Goal: Task Accomplishment & Management: Manage account settings

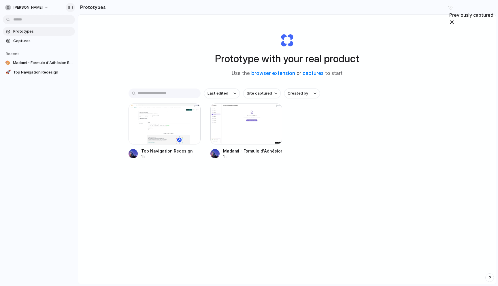
click at [70, 7] on div "button" at bounding box center [70, 7] width 5 height 4
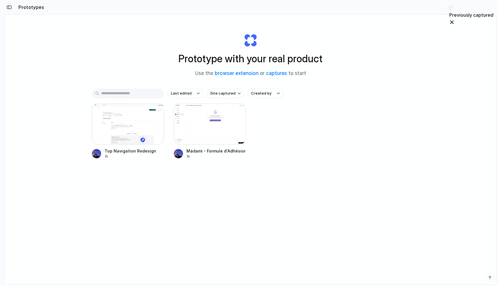
click at [11, 6] on div "button" at bounding box center [9, 7] width 5 height 4
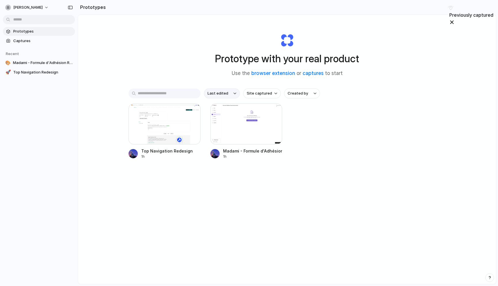
click at [226, 90] on button "Last edited" at bounding box center [222, 93] width 36 height 10
click at [253, 92] on div "Last edited Last created Alphabetical" at bounding box center [249, 143] width 498 height 286
click at [253, 92] on span "Site captured" at bounding box center [259, 94] width 25 height 6
click at [299, 93] on div "All sites [DOMAIN_NAME] [DOMAIN_NAME]" at bounding box center [249, 143] width 498 height 286
click at [299, 93] on span "Created by" at bounding box center [298, 94] width 20 height 6
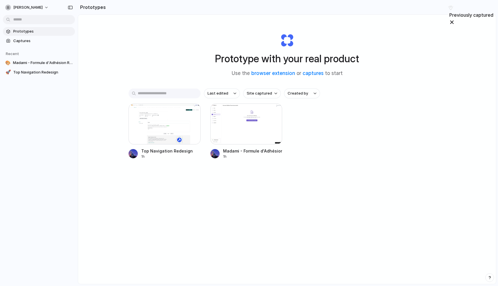
click at [298, 153] on div "All users [PERSON_NAME]" at bounding box center [249, 143] width 498 height 286
click at [310, 72] on link "captures" at bounding box center [313, 73] width 21 height 6
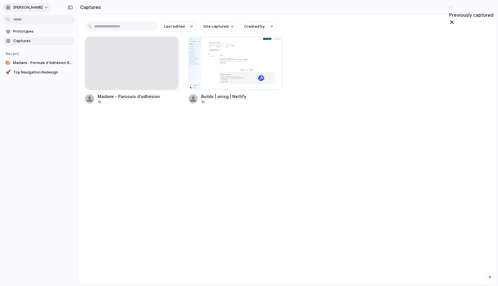
click at [22, 5] on span "[PERSON_NAME]" at bounding box center [27, 8] width 29 height 6
click at [21, 30] on span "Invite members" at bounding box center [27, 30] width 28 height 6
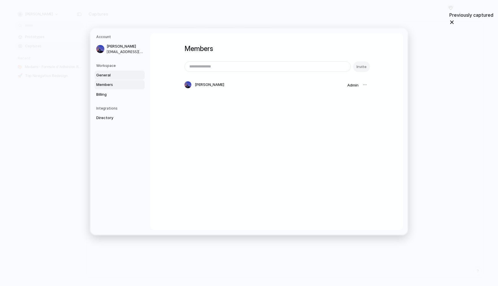
click at [110, 77] on span "General" at bounding box center [114, 75] width 37 height 6
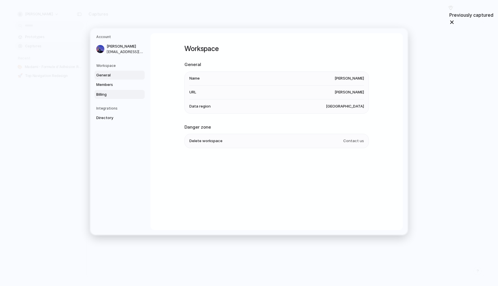
click at [107, 92] on span "Billing" at bounding box center [114, 94] width 37 height 6
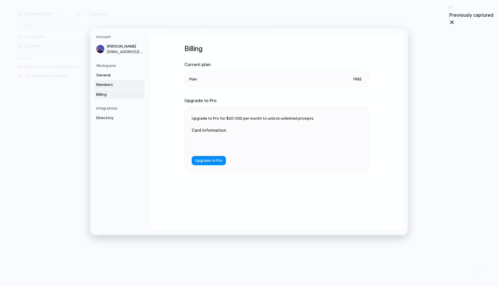
click at [124, 81] on link "Members" at bounding box center [120, 84] width 50 height 9
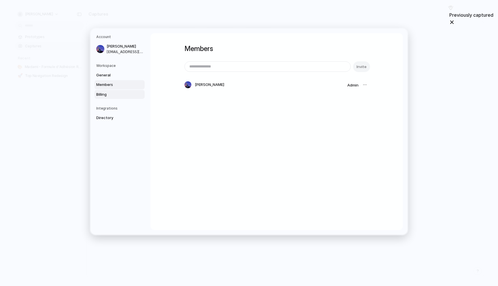
click at [114, 98] on link "Billing" at bounding box center [120, 94] width 50 height 9
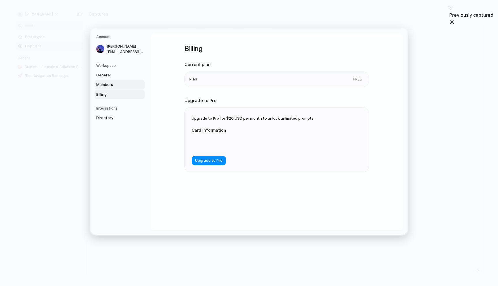
click at [103, 86] on span "Members" at bounding box center [114, 85] width 37 height 6
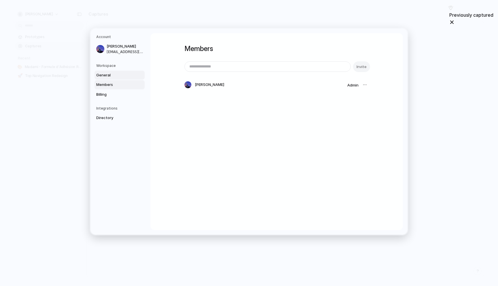
click at [103, 76] on span "General" at bounding box center [114, 75] width 37 height 6
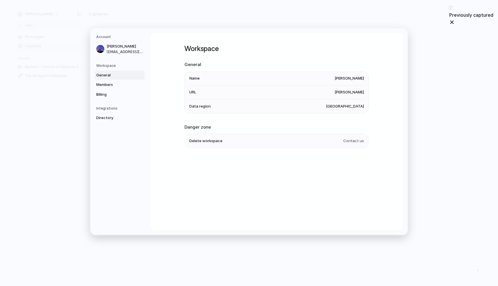
click at [248, 141] on li "Delete workspace Contact us" at bounding box center [276, 141] width 175 height 14
click at [351, 141] on span "Contact us" at bounding box center [353, 141] width 21 height 6
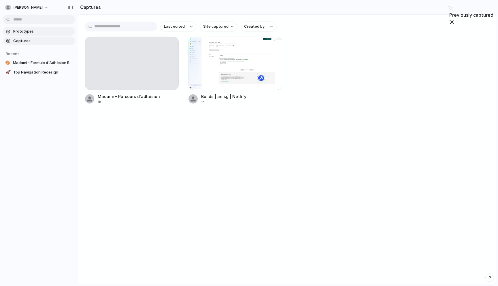
click at [31, 32] on span "Prototypes" at bounding box center [42, 32] width 59 height 6
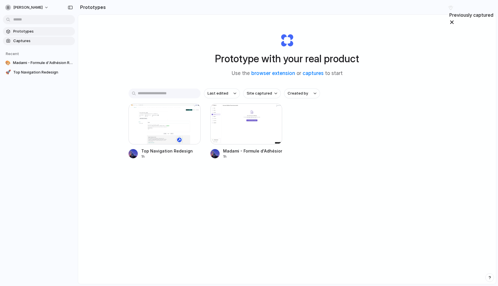
click at [24, 39] on span "Captures" at bounding box center [42, 41] width 59 height 6
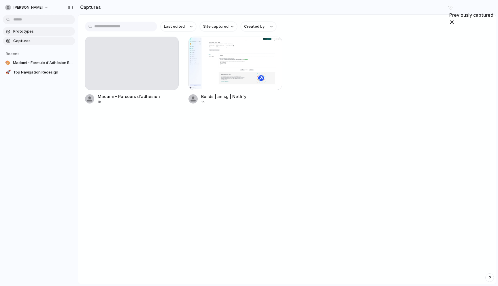
click at [24, 32] on span "Prototypes" at bounding box center [42, 32] width 59 height 6
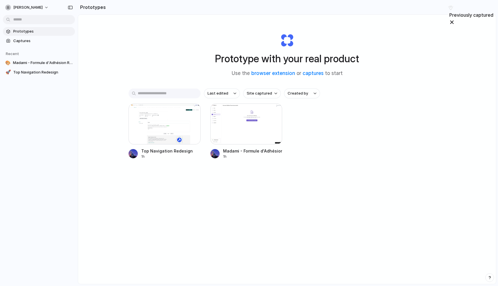
click at [24, 14] on div at bounding box center [39, 19] width 78 height 10
click at [24, 19] on body "[PERSON_NAME] Prototypes Captures Recent 🎨 Madami - Formule d'Adhésion Redesign…" at bounding box center [249, 143] width 498 height 286
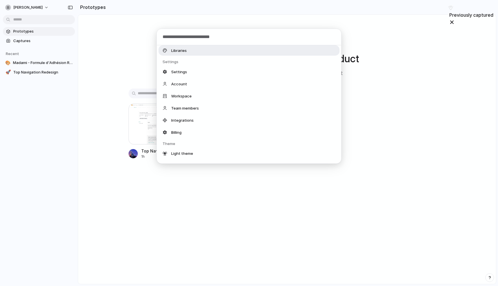
scroll to position [112, 0]
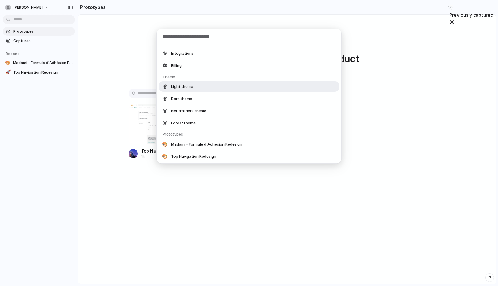
click at [106, 67] on div "Actions Invite team member Navigation Captures Libraries Settings Settings Acco…" at bounding box center [249, 143] width 498 height 286
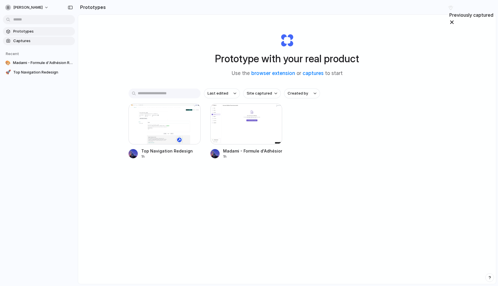
click at [36, 37] on link "Captures" at bounding box center [39, 41] width 72 height 9
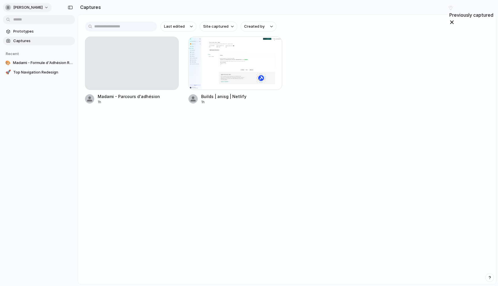
click at [25, 11] on button "[PERSON_NAME]" at bounding box center [27, 7] width 49 height 9
click at [50, 3] on div "Settings Invite members Change theme Sign out" at bounding box center [249, 143] width 498 height 286
click at [23, 65] on span "Madami - Formule d'Adhésion Redesign" at bounding box center [43, 63] width 60 height 6
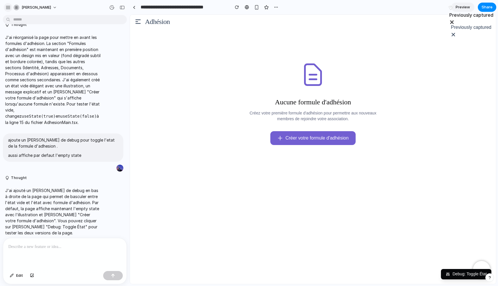
click at [10, 9] on div "button" at bounding box center [7, 7] width 5 height 5
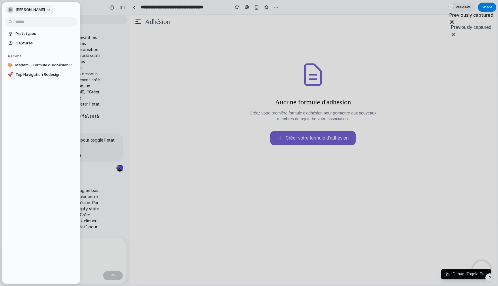
click at [16, 9] on span "[PERSON_NAME]" at bounding box center [30, 10] width 29 height 6
click at [97, 12] on div "Settings Invite members Change theme Sign out" at bounding box center [249, 143] width 498 height 286
click at [91, 5] on div at bounding box center [249, 143] width 498 height 286
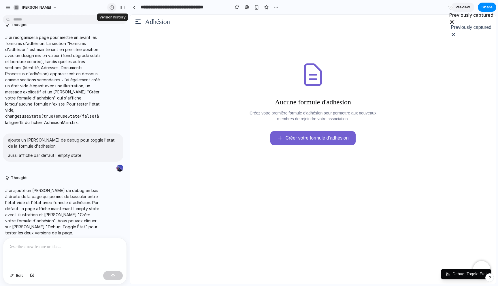
click at [111, 7] on div "button" at bounding box center [111, 7] width 5 height 5
click at [80, 102] on div "Version 3 Current Version 2 1h ago Restore Version 1 1h ago Restore" at bounding box center [249, 143] width 498 height 286
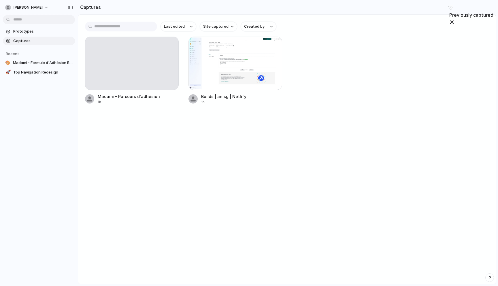
click at [177, 164] on main "Last edited Site captured Created by Madami - Parcours d'adhésion 1h Builds | a…" at bounding box center [287, 149] width 419 height 270
click at [385, 62] on div "Madami - Parcours d'adhésion 1h Builds | anisg | Netlify 1h" at bounding box center [287, 71] width 404 height 68
click at [367, 84] on div "Madami - Parcours d'adhésion 1h Builds | anisg | Netlify 1h" at bounding box center [287, 71] width 404 height 68
click at [52, 108] on div "Prototypes Captures Recent 🎨 Madami - Formule d'Adhésion Redesign 🚀 Top Navigat…" at bounding box center [39, 76] width 78 height 152
click at [218, 83] on div at bounding box center [236, 63] width 94 height 53
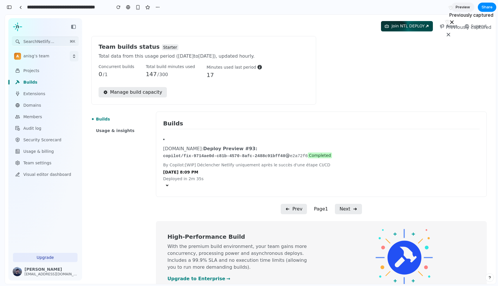
click at [449, 33] on div "Join NTL DEPLOY News Support Team builds status Starter Total data from this us…" at bounding box center [289, 169] width 414 height 309
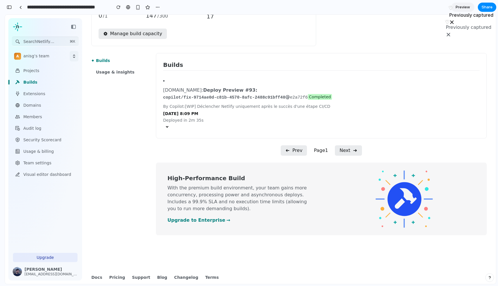
scroll to position [58, 0]
click at [168, 127] on summary at bounding box center [316, 127] width 307 height 7
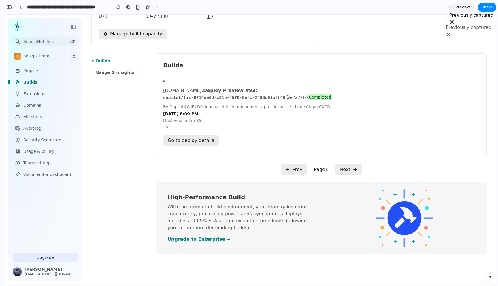
click at [168, 127] on summary at bounding box center [316, 127] width 307 height 7
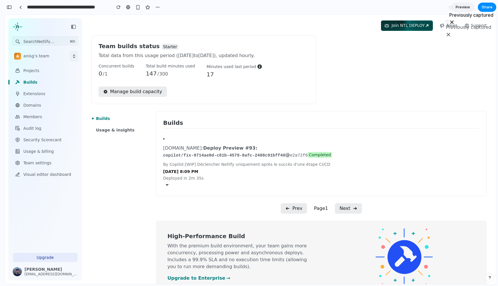
scroll to position [0, 0]
click at [123, 91] on span "Manage build capacity" at bounding box center [132, 92] width 59 height 6
click at [158, 6] on div "button" at bounding box center [157, 7] width 5 height 5
click at [133, 22] on div "Duplicate Delete" at bounding box center [249, 143] width 498 height 286
click at [172, 188] on div "Builds [DOMAIN_NAME] : Deploy Preview #93 : copilot/fix-9714ae0d-c81b-4570-8afc…" at bounding box center [321, 154] width 331 height 85
